Goal: Transaction & Acquisition: Purchase product/service

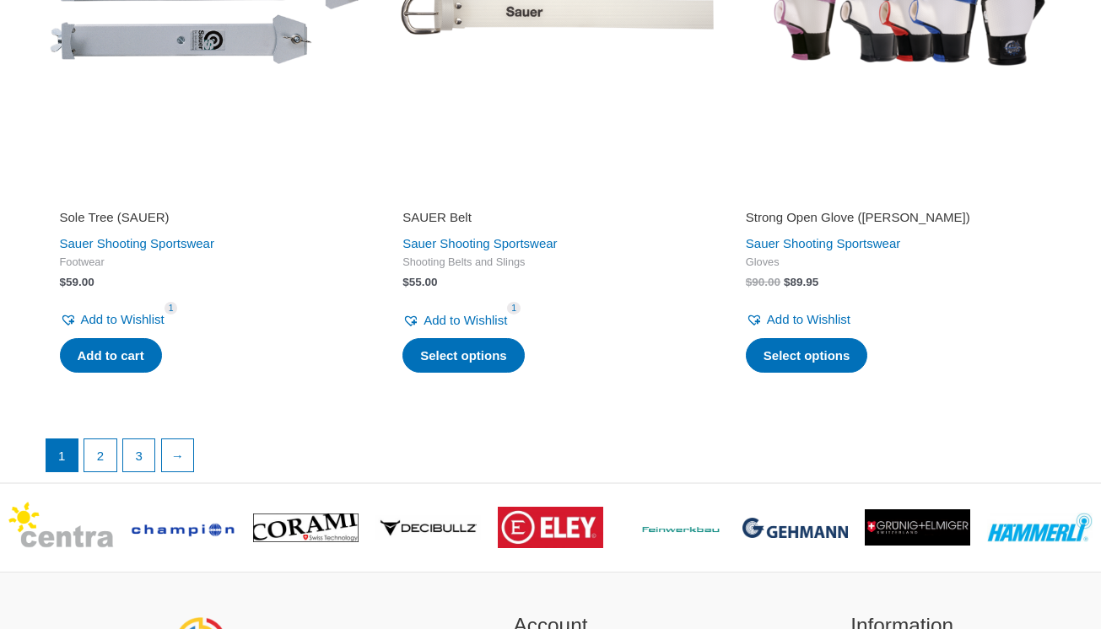
scroll to position [4220, 0]
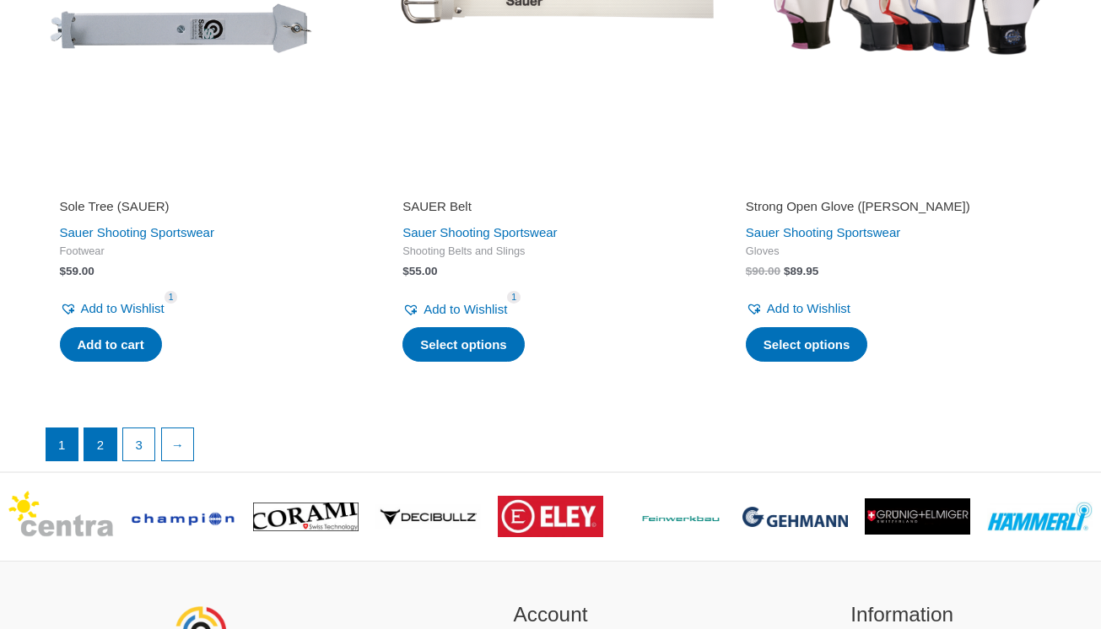
click at [101, 428] on link "2" at bounding box center [100, 444] width 32 height 32
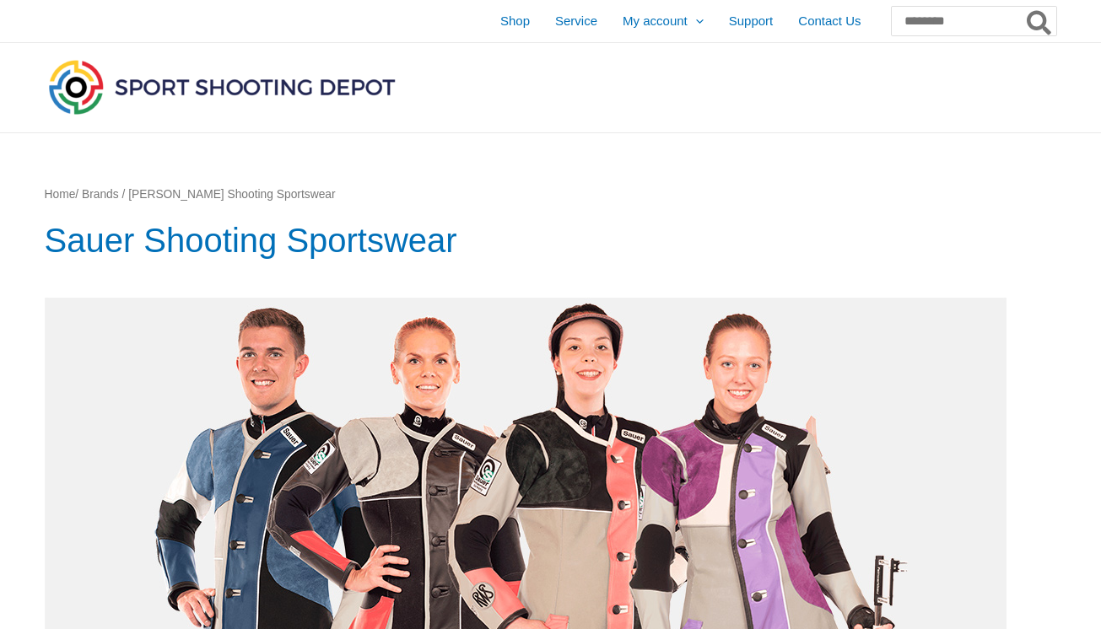
scroll to position [0, 0]
click at [500, 25] on span "Shop" at bounding box center [515, 21] width 30 height 42
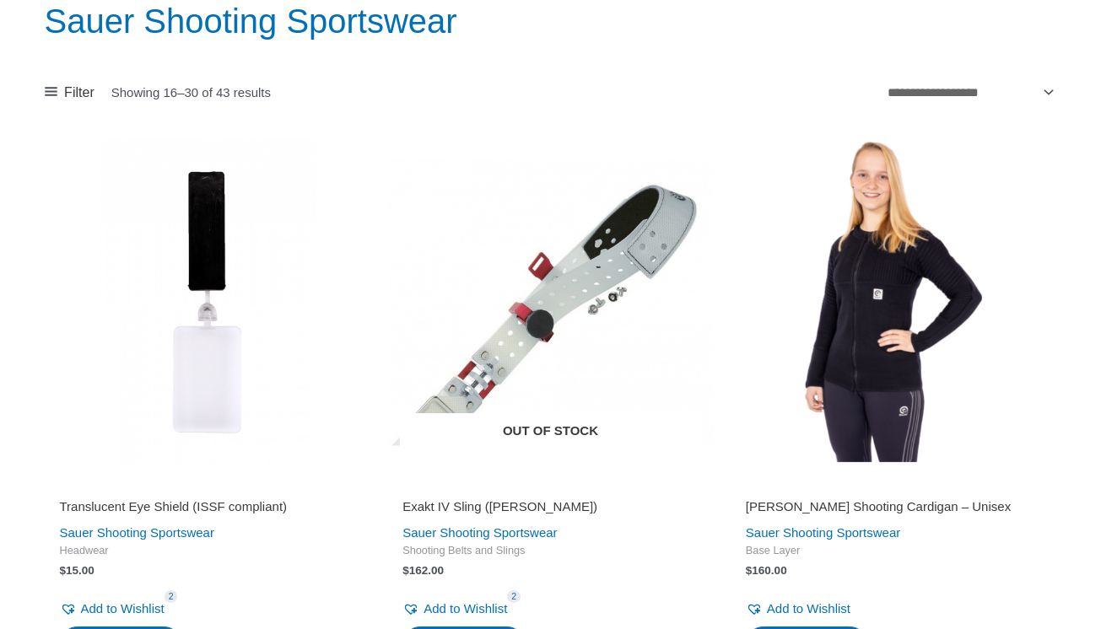
scroll to position [223, 0]
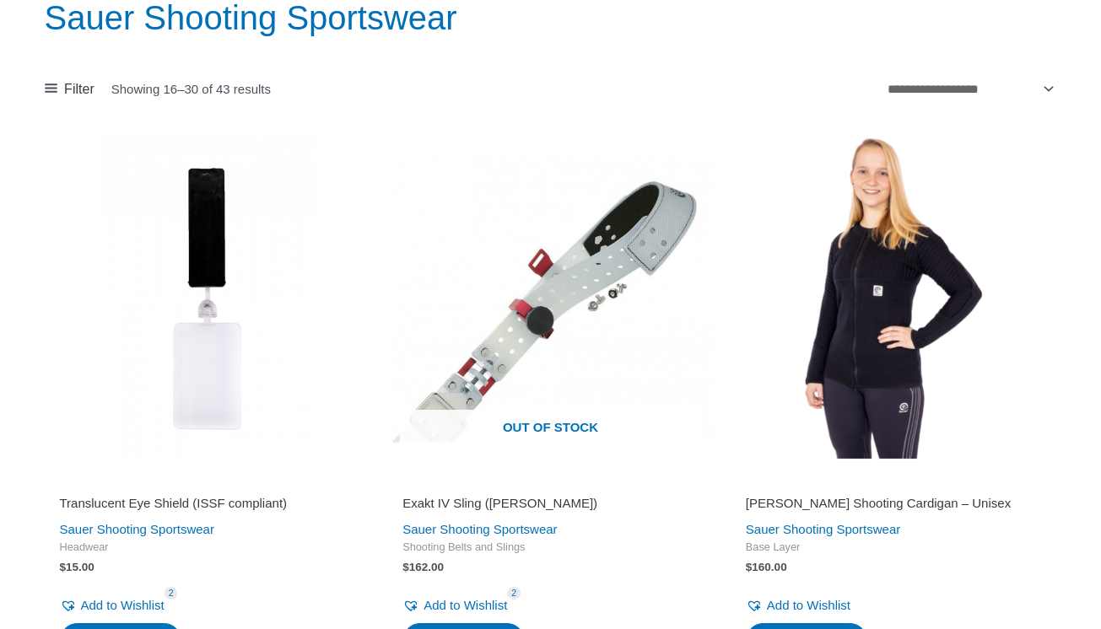
click at [891, 358] on img at bounding box center [893, 298] width 326 height 326
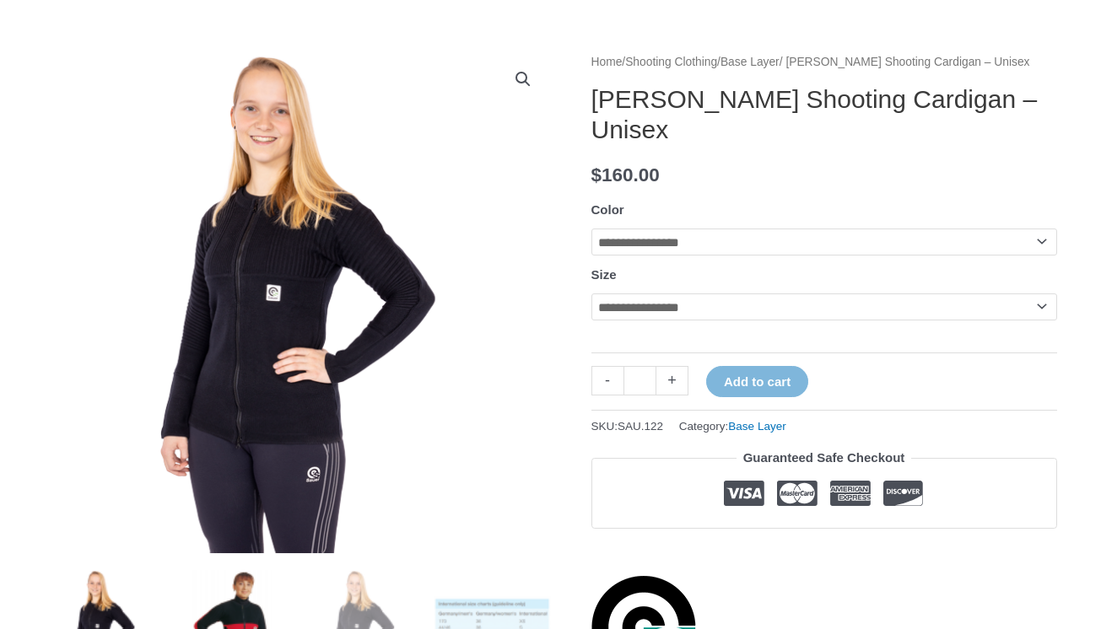
scroll to position [61, 0]
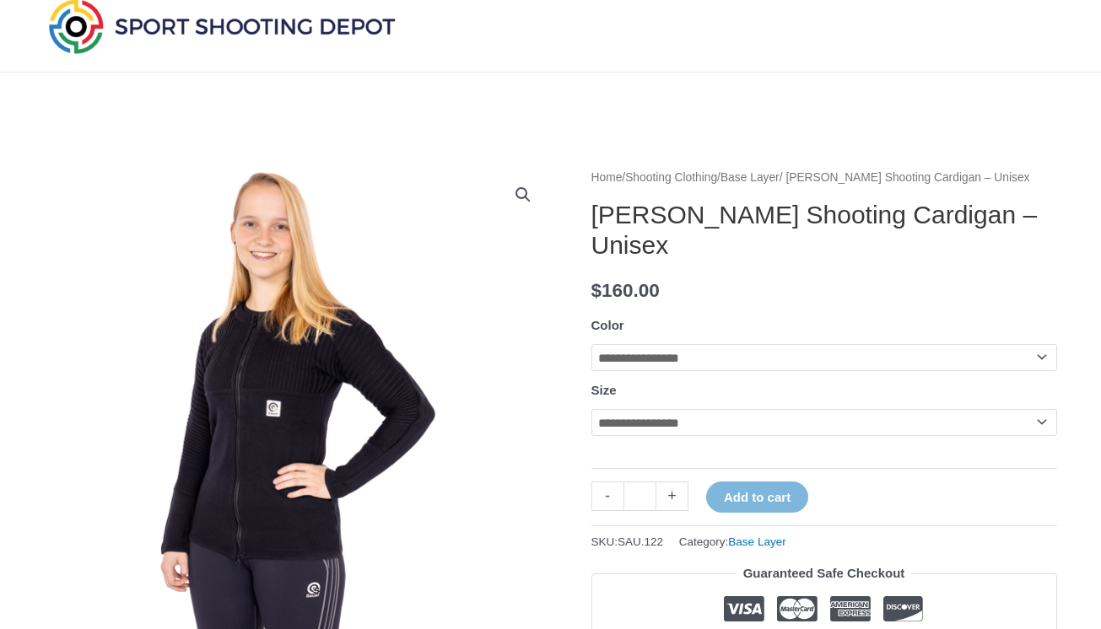
select select "***"
select select "*"
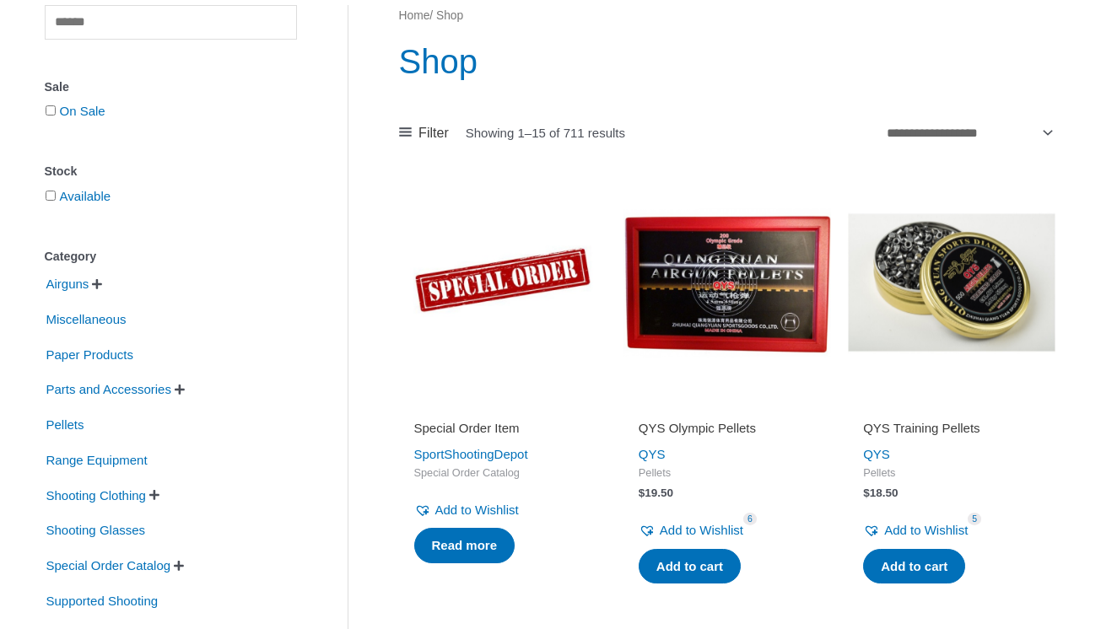
scroll to position [370, 0]
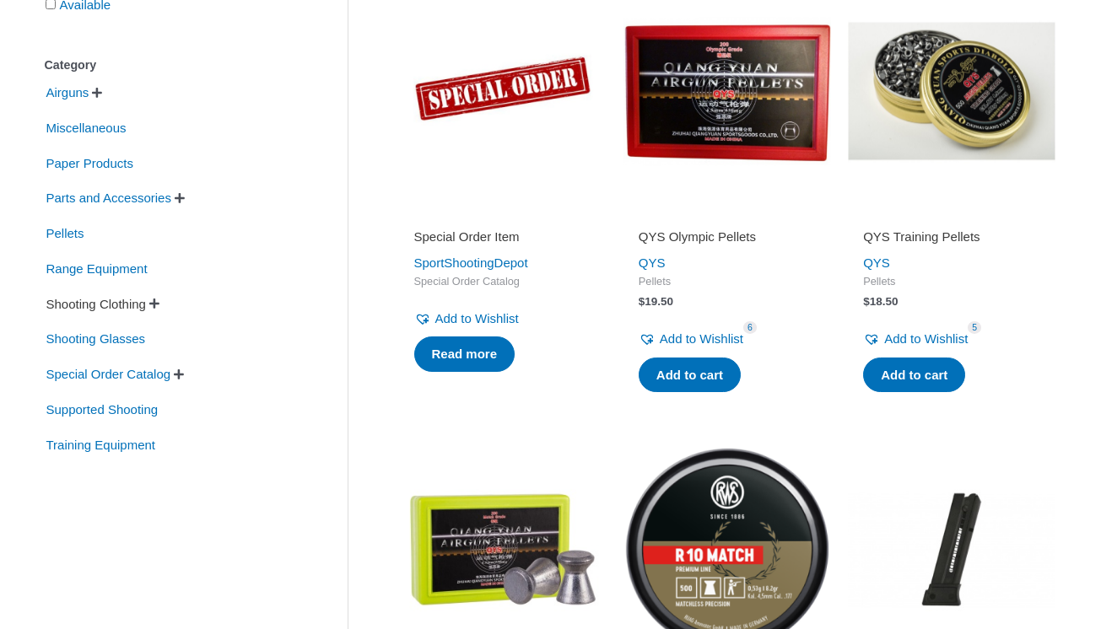
click at [99, 306] on span "Shooting Clothing" at bounding box center [96, 304] width 103 height 29
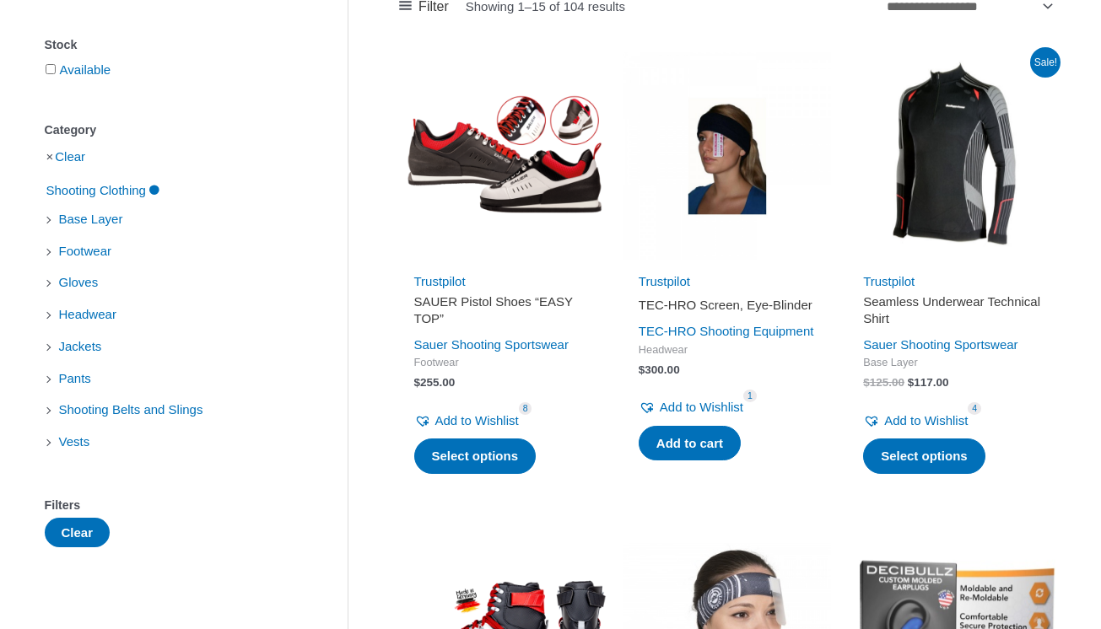
scroll to position [304, 0]
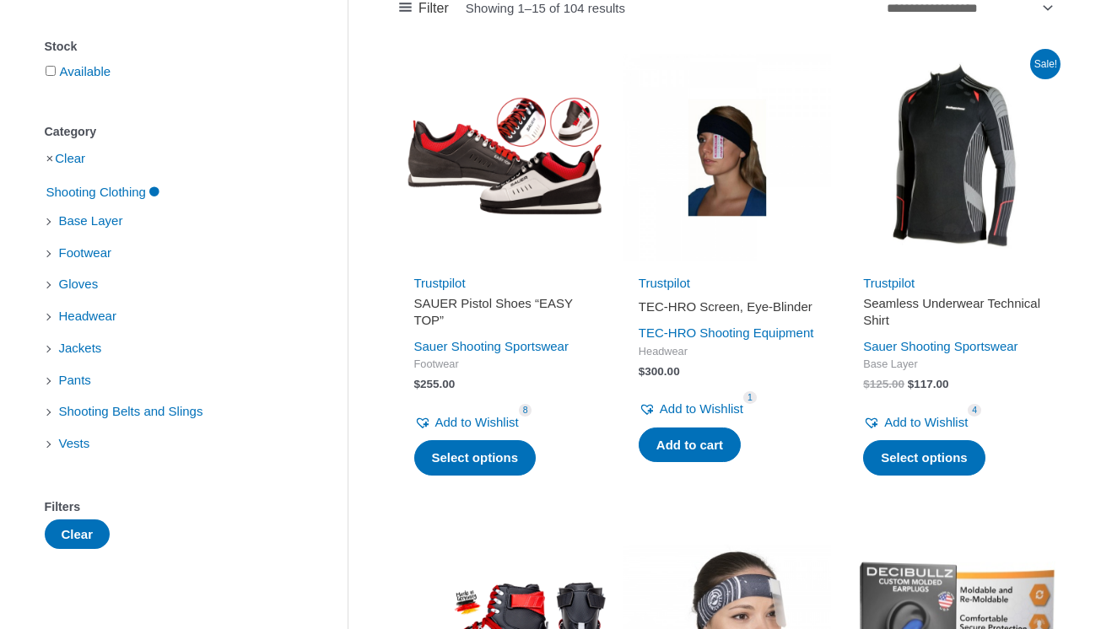
click at [884, 299] on h2 "Seamless Underwear Technical Shirt" at bounding box center [951, 311] width 177 height 33
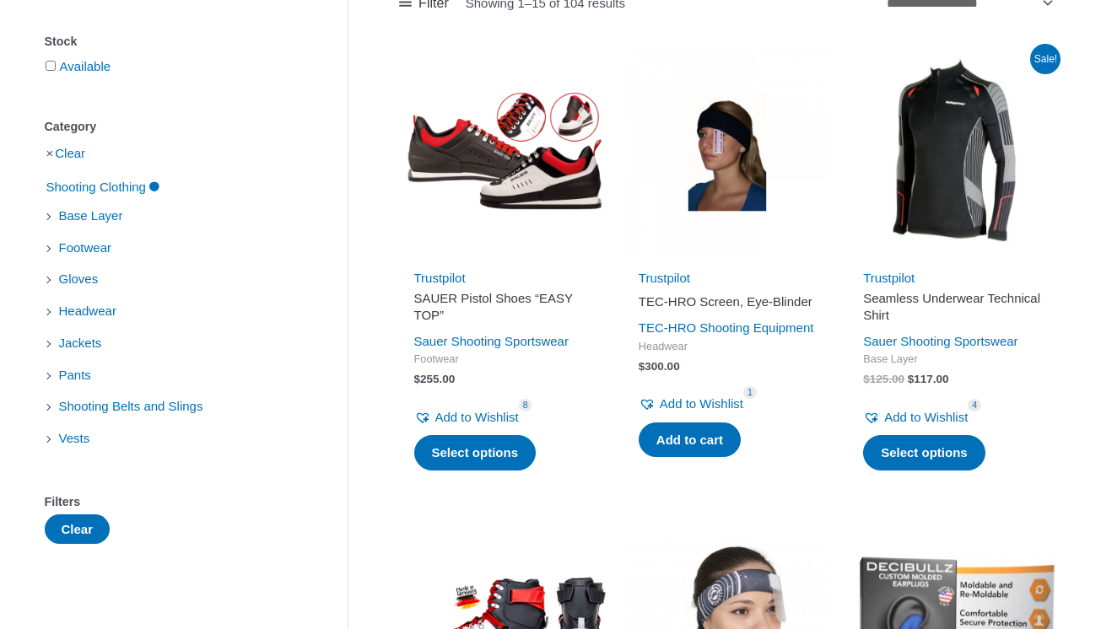
scroll to position [250, 0]
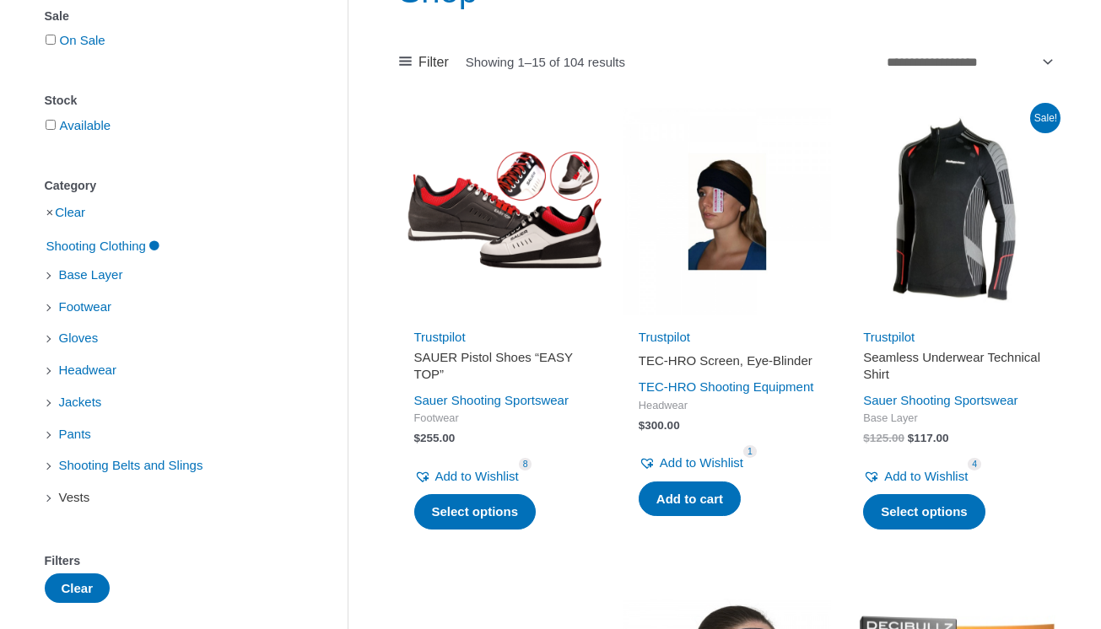
click at [72, 500] on span "Vests" at bounding box center [74, 497] width 35 height 29
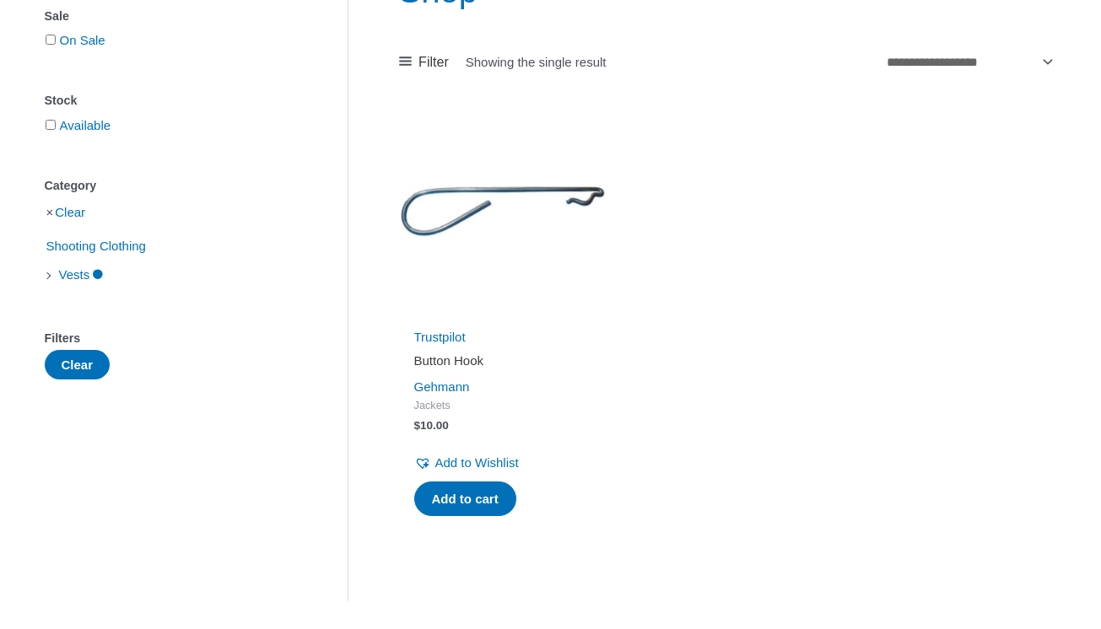
scroll to position [370, 0]
